Goal: Navigation & Orientation: Find specific page/section

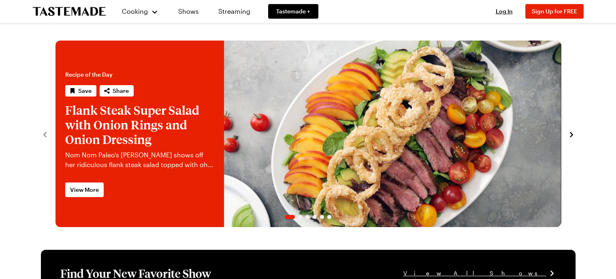
click at [575, 135] on icon "navigate to next item" at bounding box center [572, 135] width 8 height 8
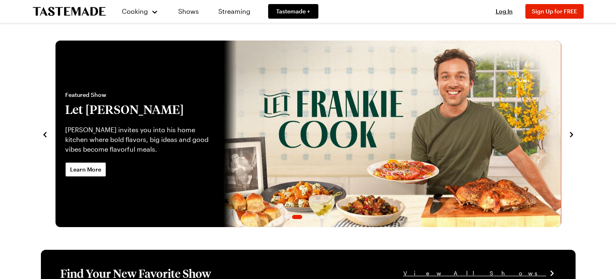
click at [575, 135] on icon "navigate to next item" at bounding box center [572, 135] width 8 height 8
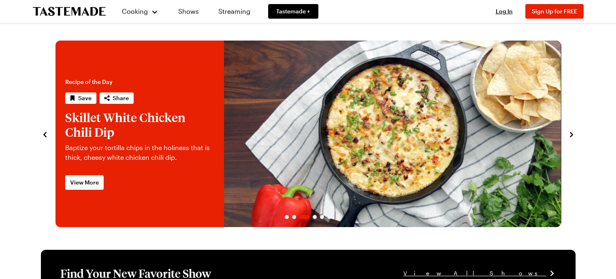
click at [575, 135] on icon "navigate to next item" at bounding box center [572, 135] width 8 height 8
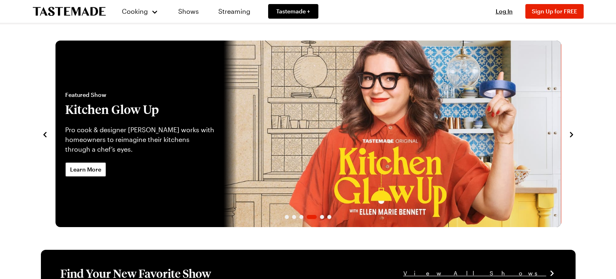
click at [575, 135] on icon "navigate to next item" at bounding box center [572, 135] width 8 height 8
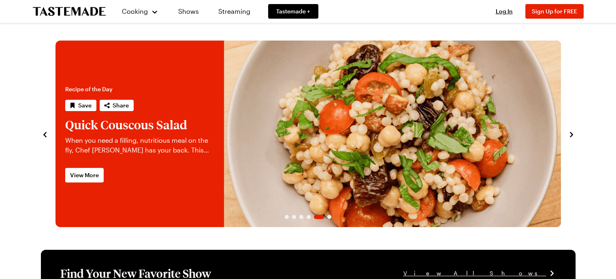
click at [575, 135] on icon "navigate to next item" at bounding box center [572, 135] width 8 height 8
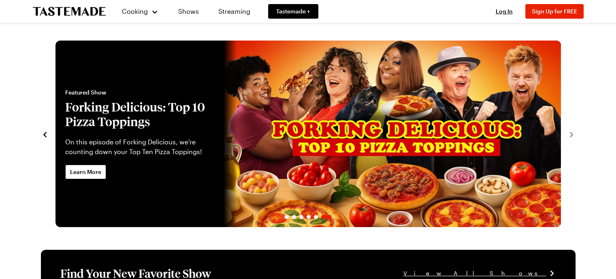
click at [64, 9] on icon "To Tastemade Home Page" at bounding box center [69, 11] width 73 height 9
